Goal: Check status: Check status

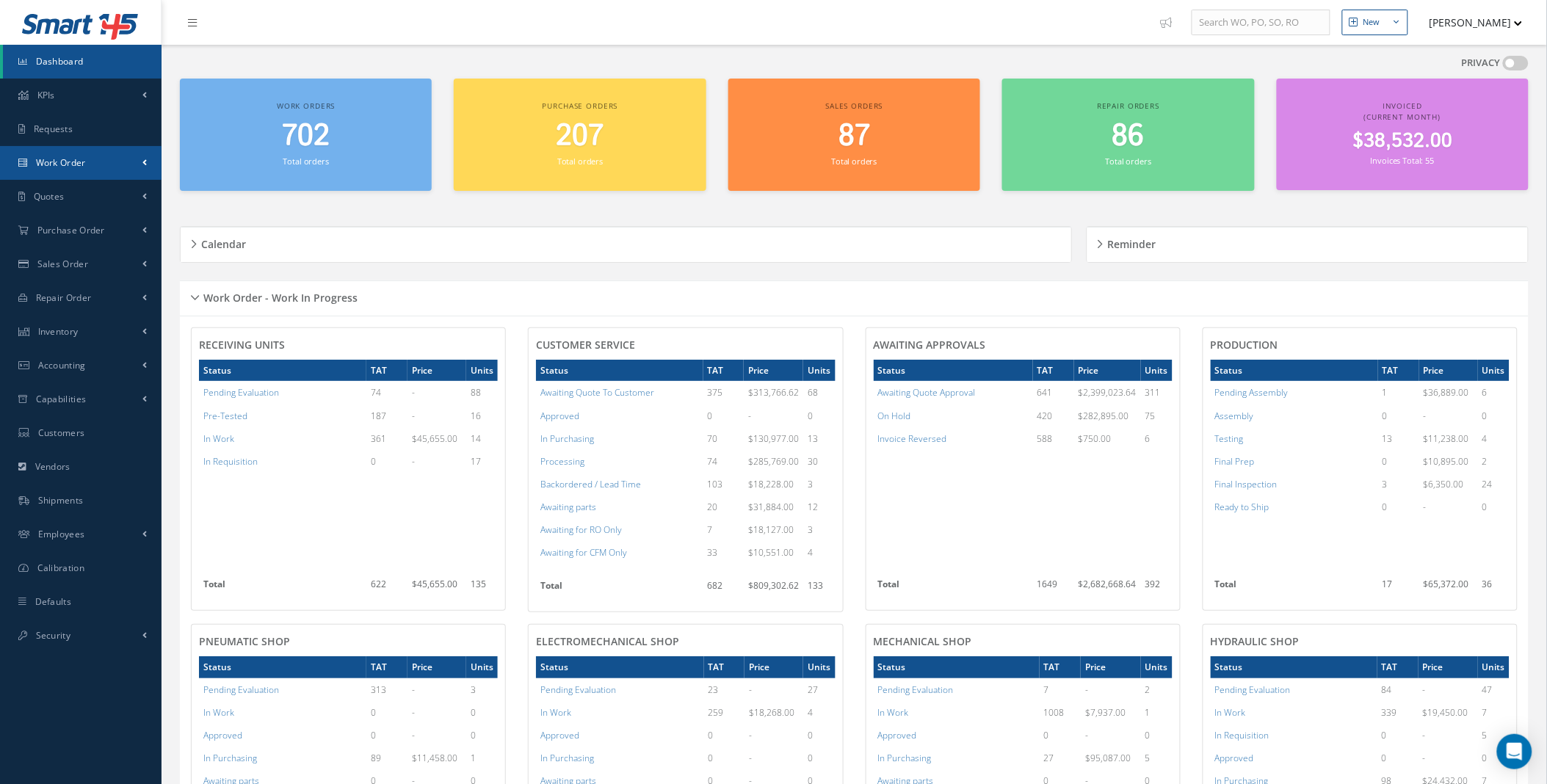
click at [146, 164] on span at bounding box center [144, 162] width 4 height 13
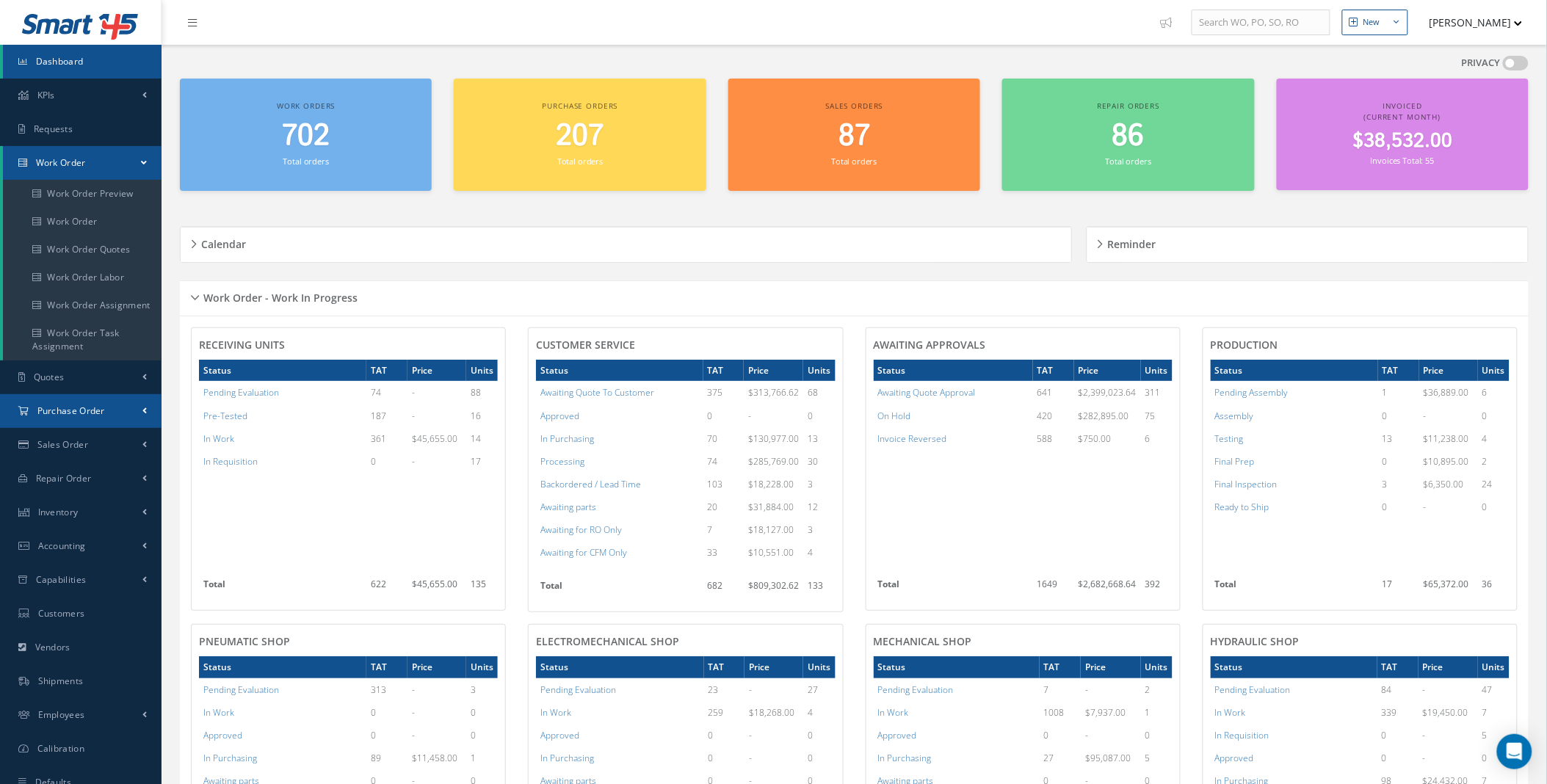
click at [128, 406] on link "Purchase Order" at bounding box center [81, 411] width 162 height 34
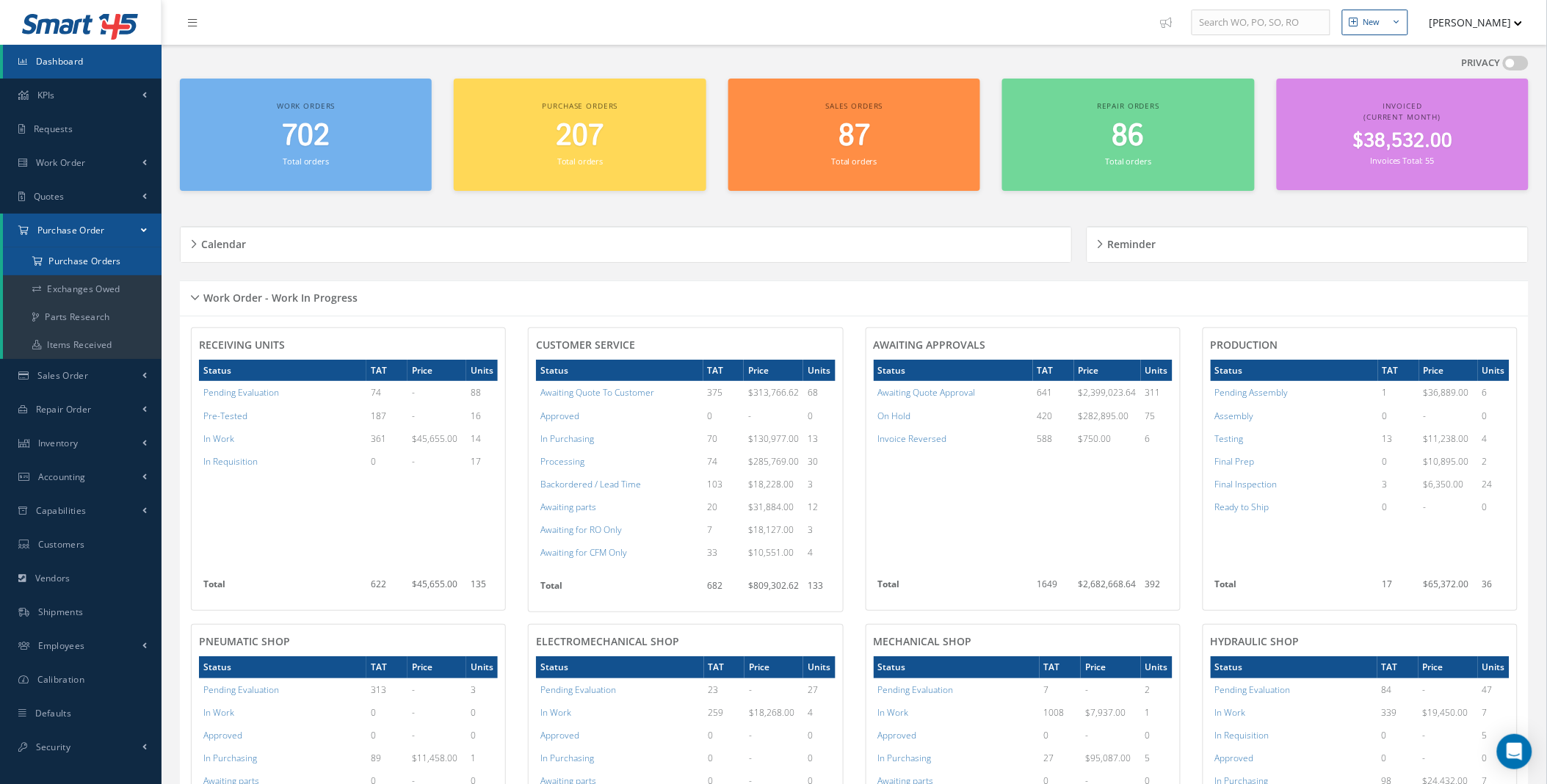
click at [97, 266] on a=1&status_id=2&status_id=3&status_id=5&collapsedFilters"] "Purchase Orders" at bounding box center [82, 261] width 158 height 28
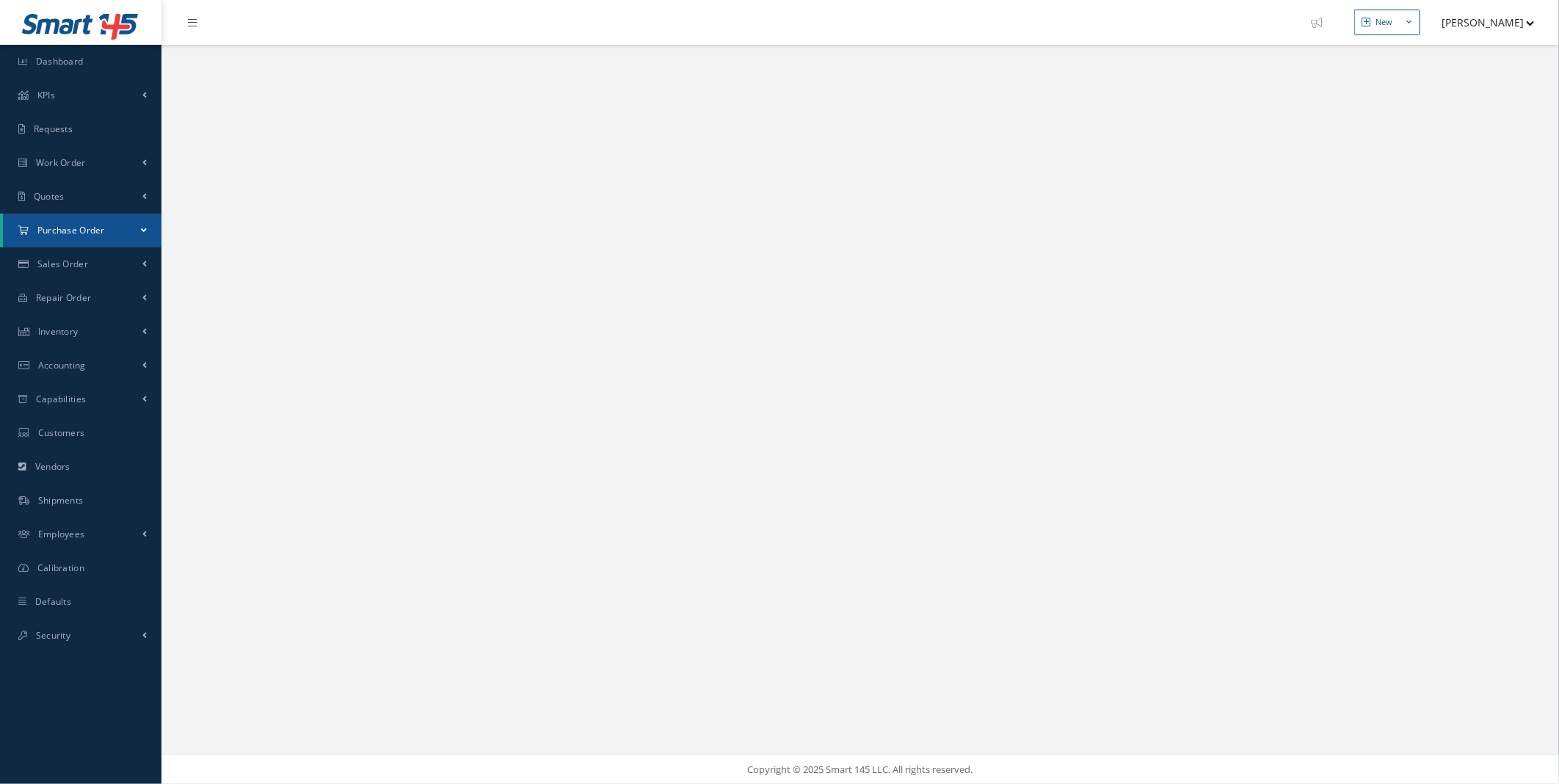
select select "25"
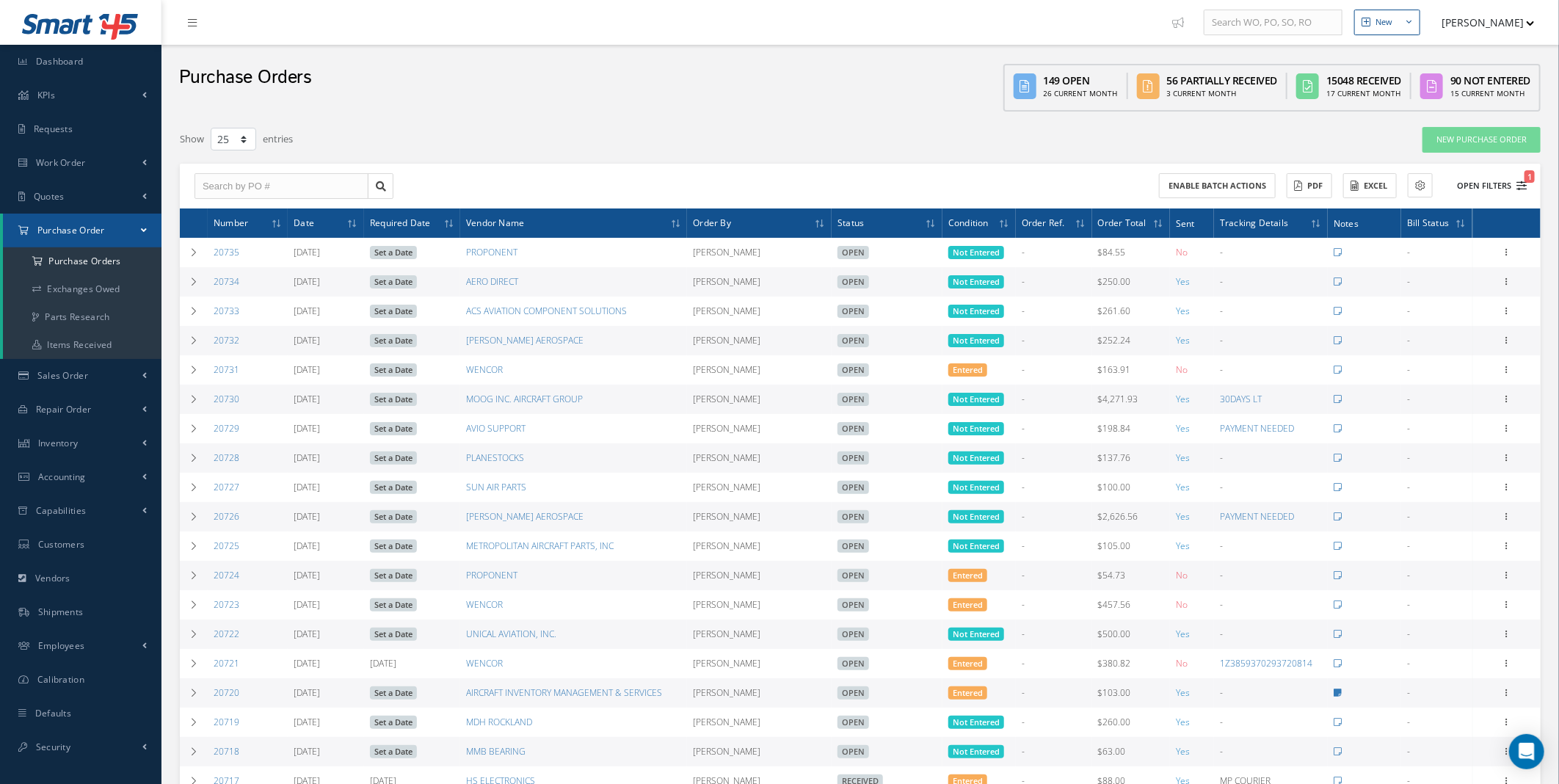
click at [1487, 185] on button "Open Filters 1" at bounding box center [1485, 186] width 83 height 24
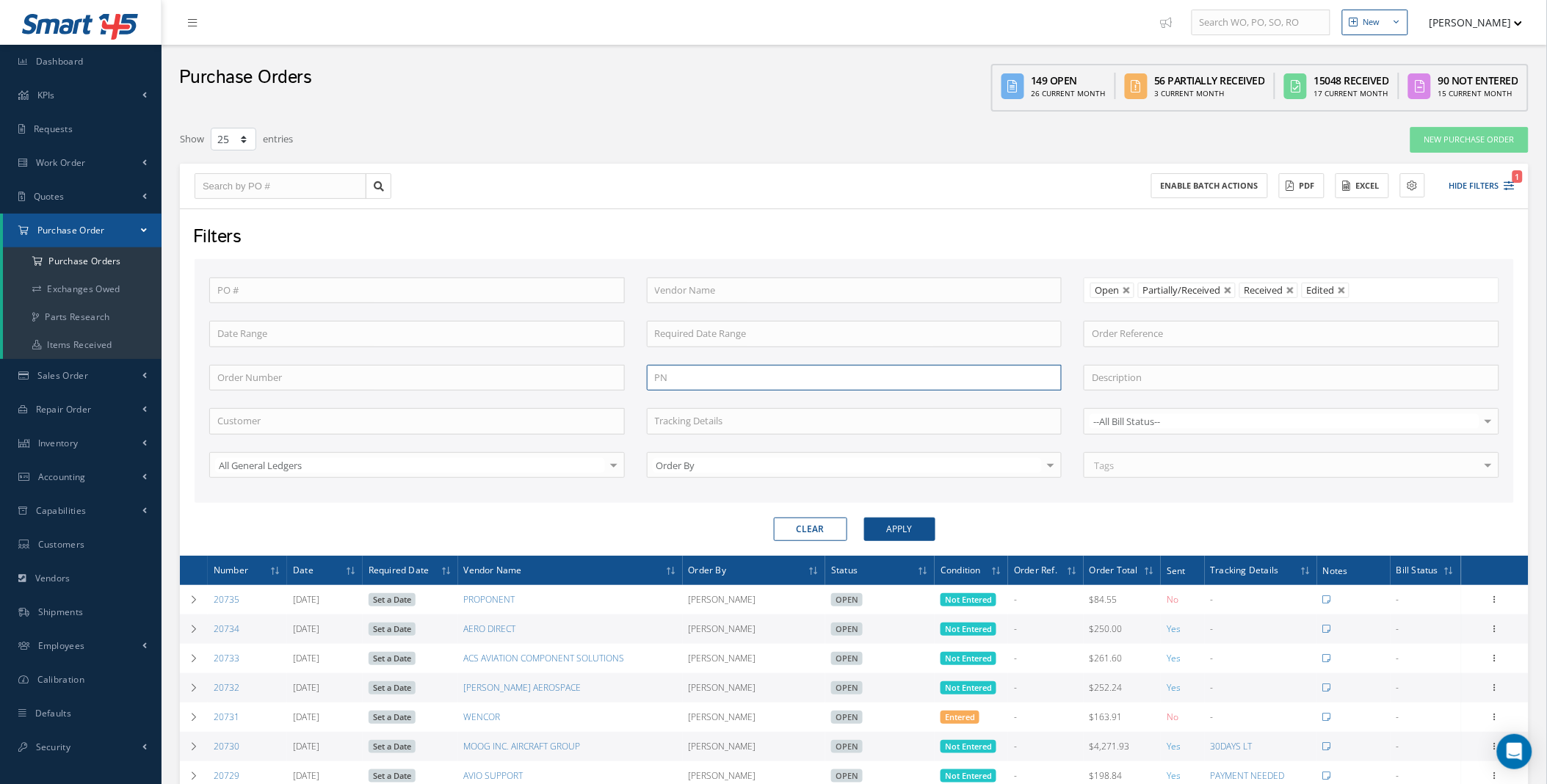
click at [736, 371] on input "text" at bounding box center [855, 378] width 416 height 26
paste input "3238329-19-2ASTAR"
type input "3238329-19-2ASTAR"
click at [920, 529] on button "Apply" at bounding box center [899, 529] width 72 height 24
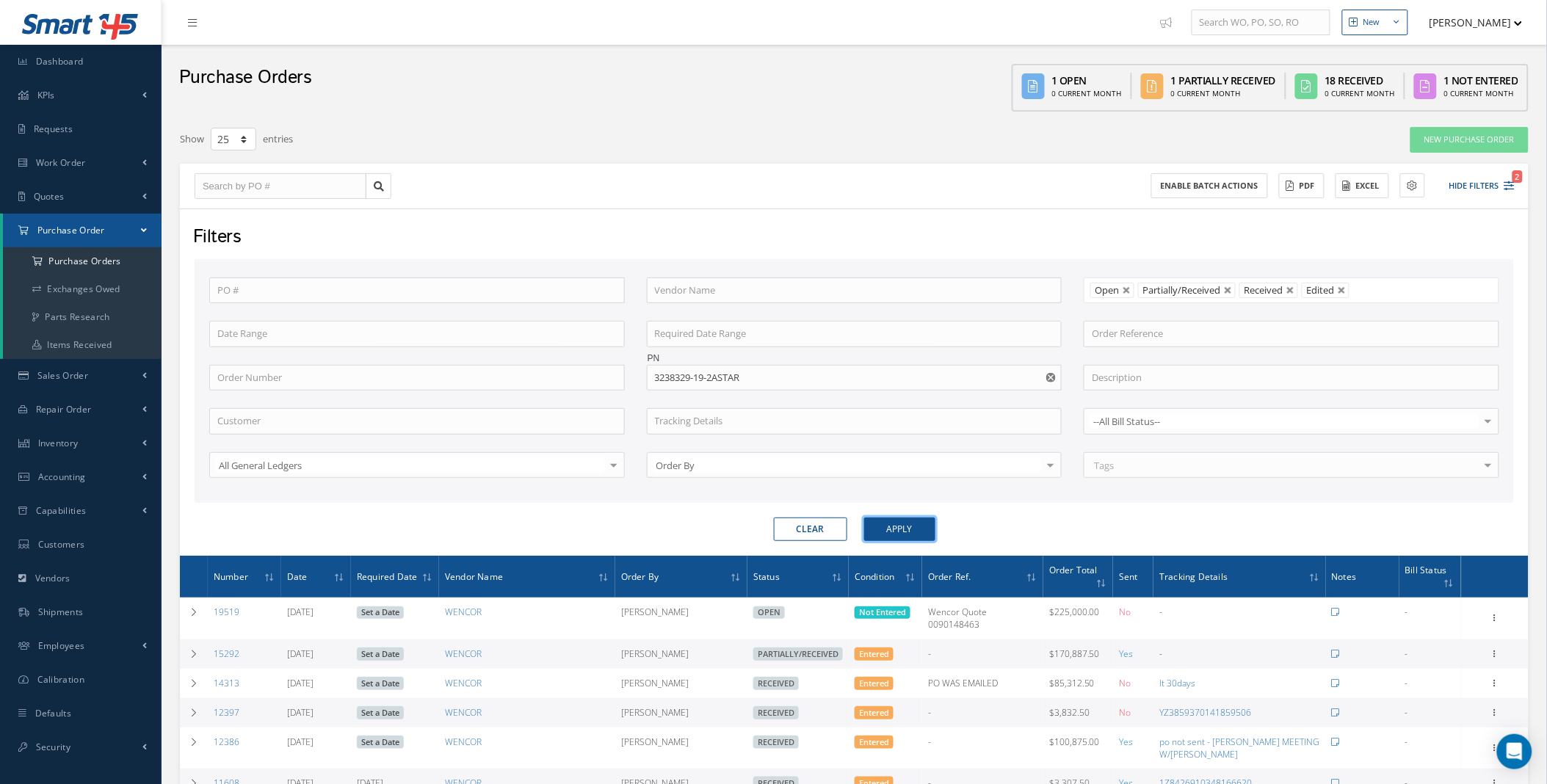
scroll to position [544, 0]
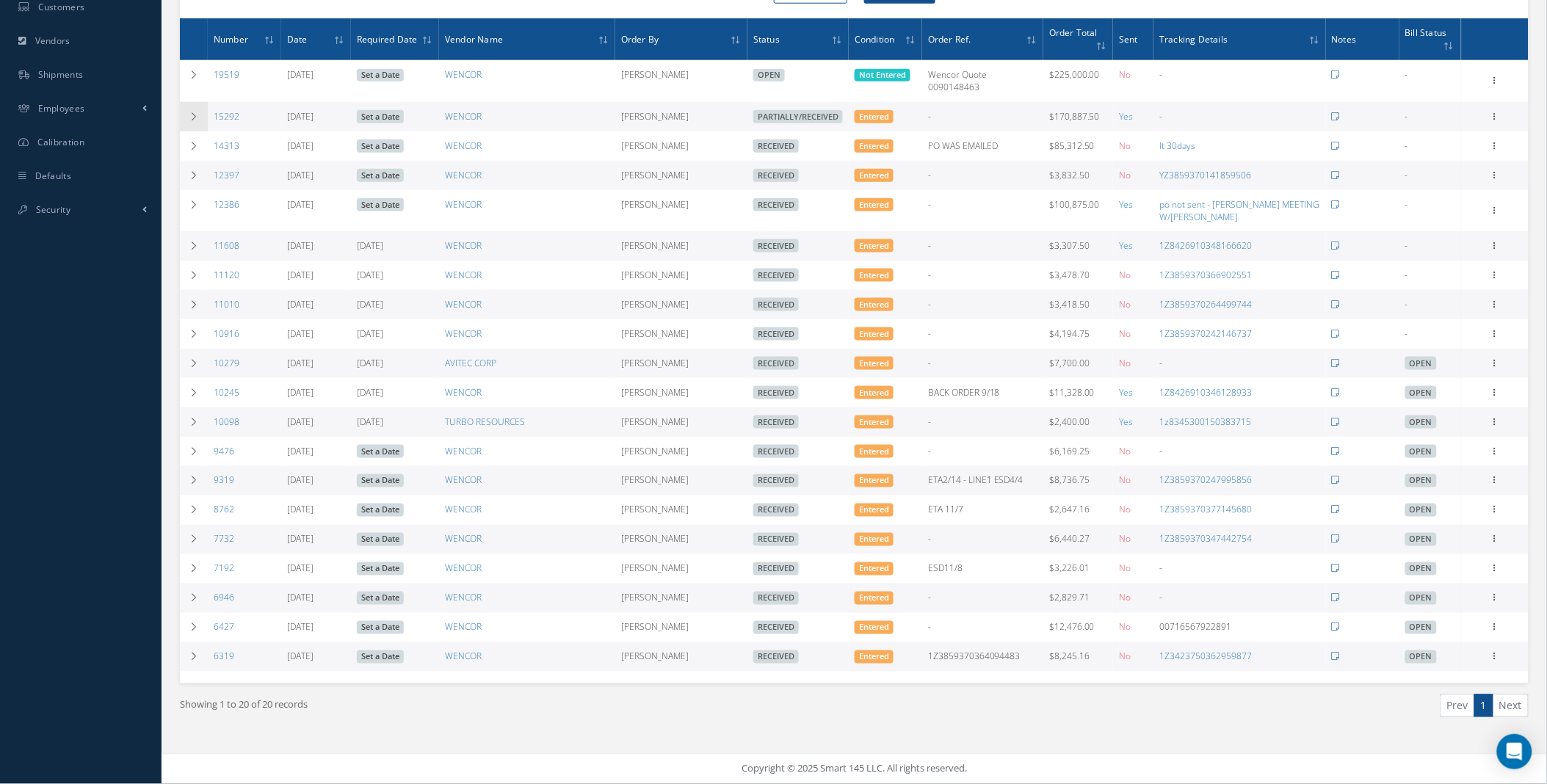
click at [191, 113] on icon at bounding box center [193, 117] width 10 height 8
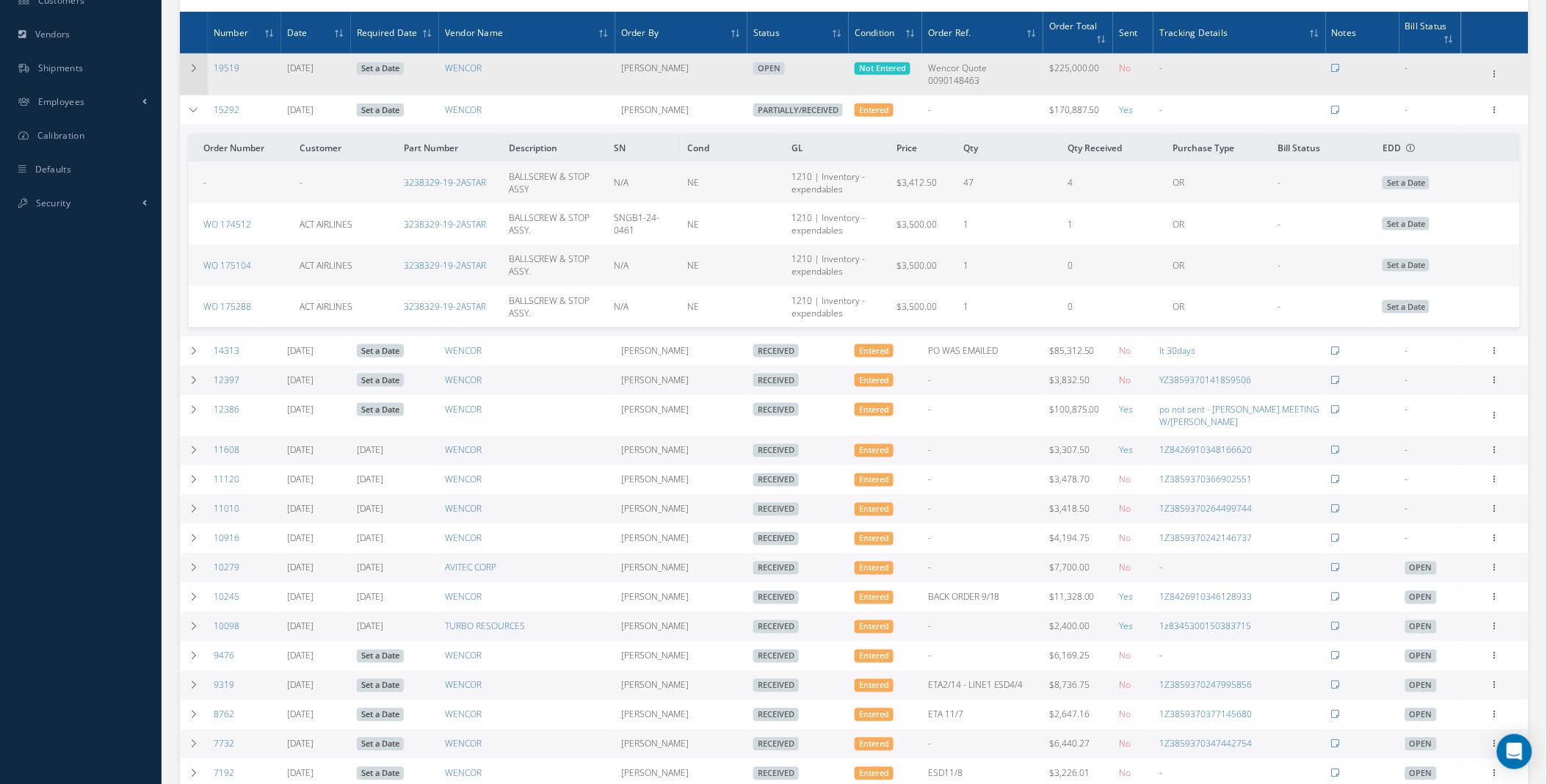
click at [202, 65] on td at bounding box center [193, 74] width 28 height 41
